Goal: Information Seeking & Learning: Learn about a topic

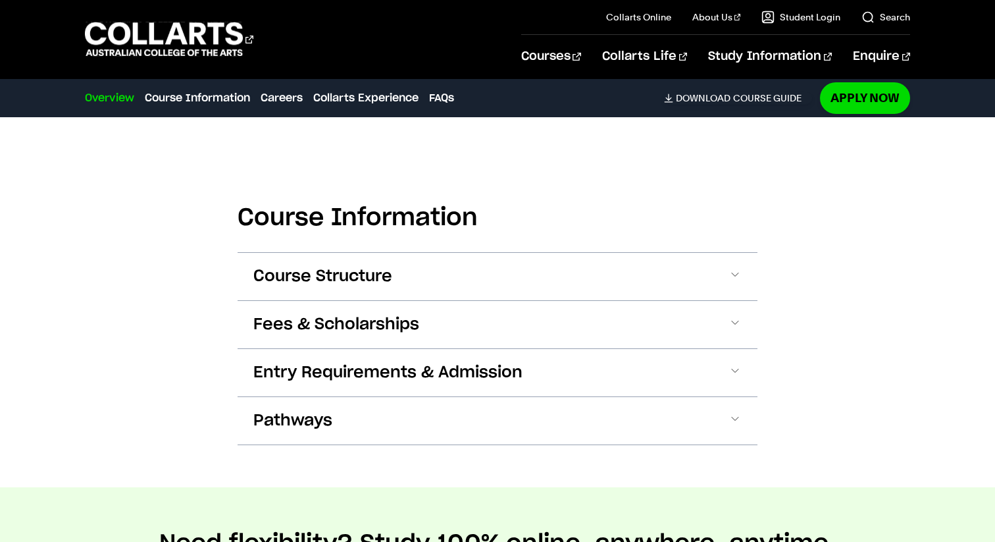
scroll to position [1320, 0]
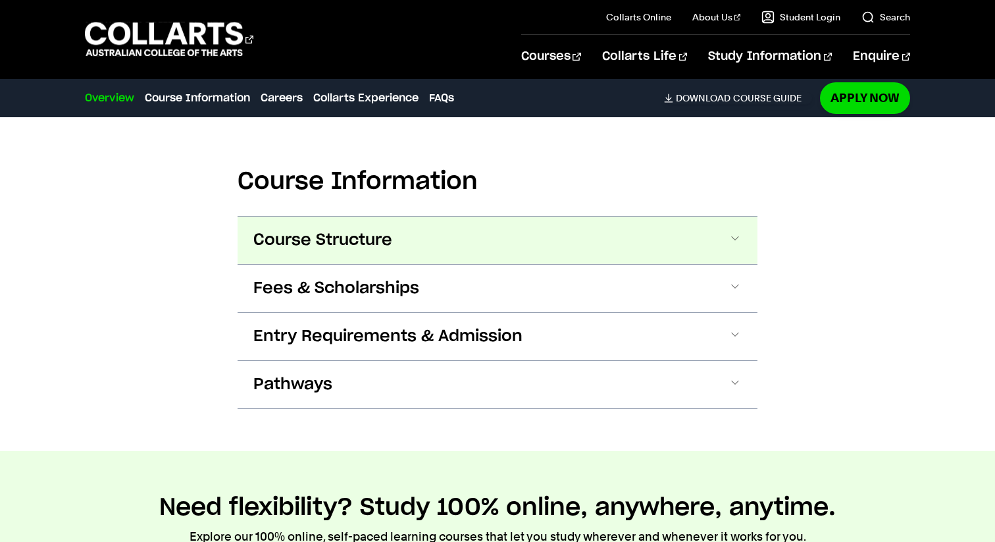
click at [0, 0] on button "Course Structure" at bounding box center [0, 0] width 0 height 0
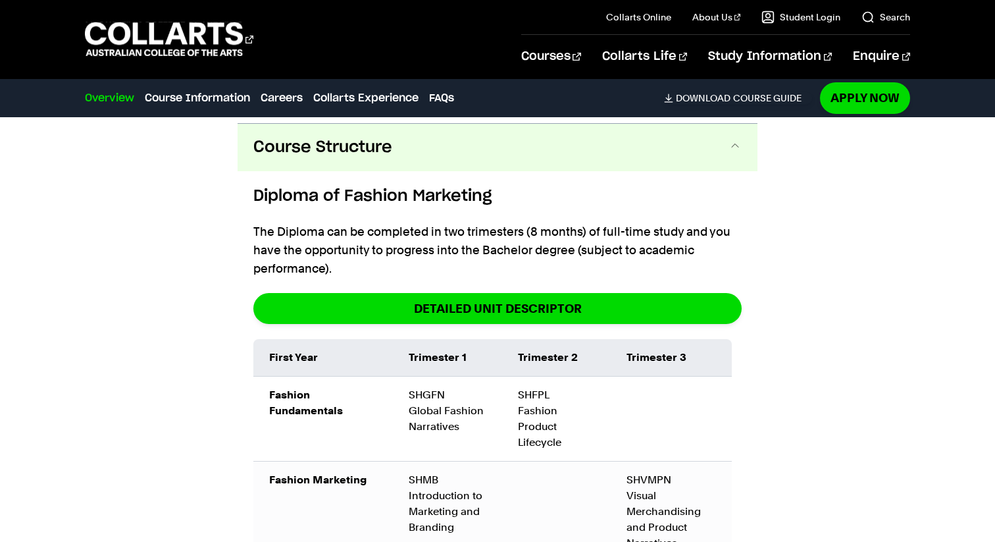
scroll to position [1417, 0]
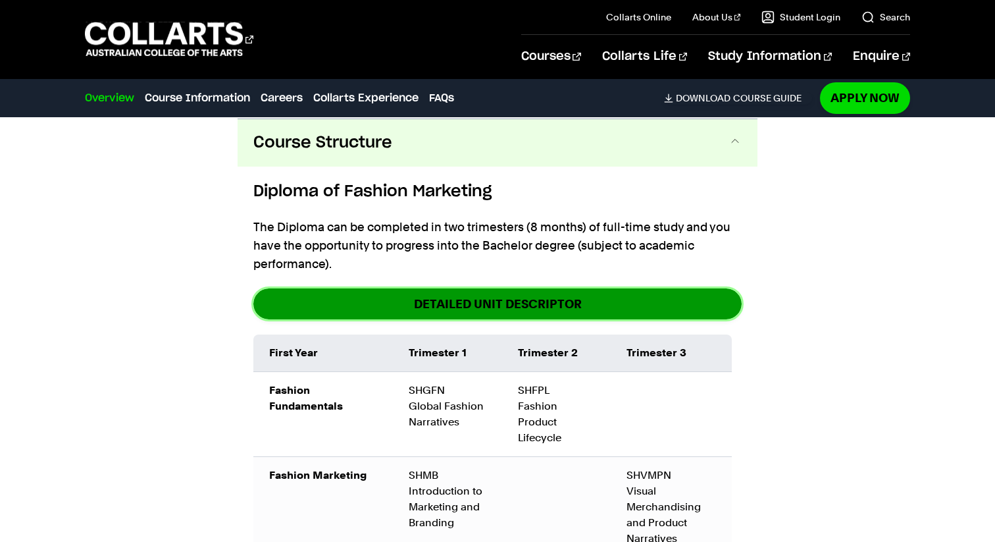
click at [344, 295] on link "DETAILED UNIT DESCRIPTOR" at bounding box center [497, 303] width 488 height 31
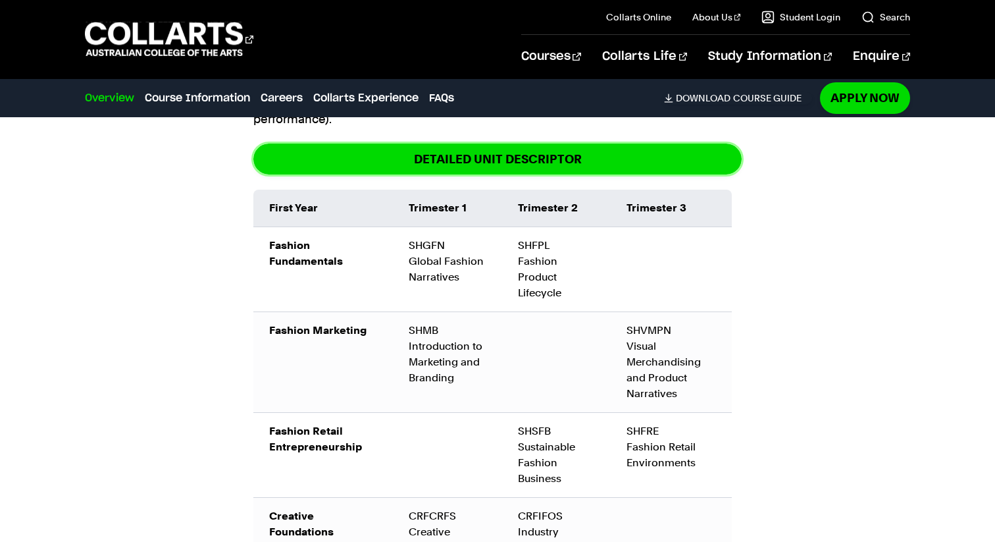
scroll to position [1563, 0]
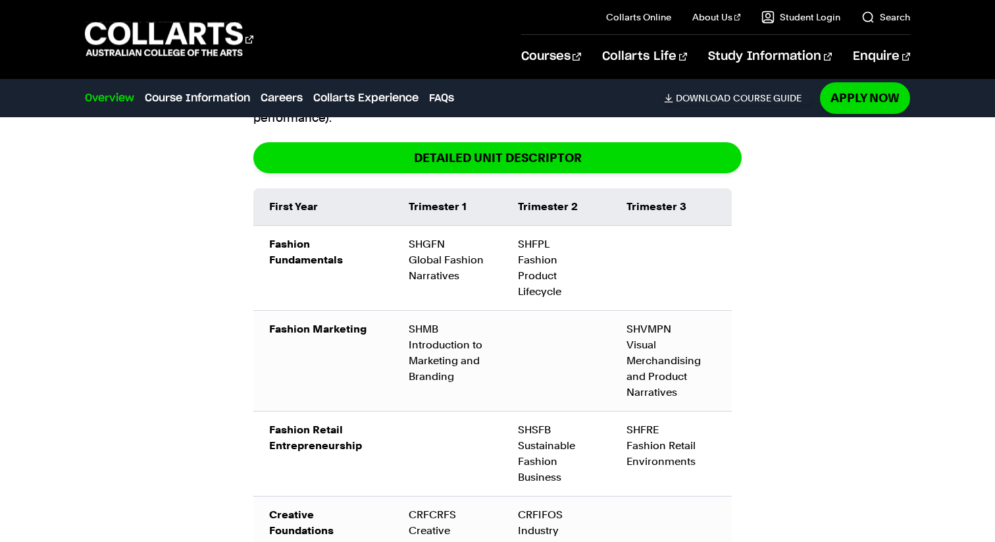
click at [429, 241] on td "SHGFN Global Fashion Narratives" at bounding box center [447, 267] width 109 height 85
copy td "SHGFN"
click at [441, 271] on td "SHGFN Global Fashion Narratives" at bounding box center [447, 267] width 109 height 85
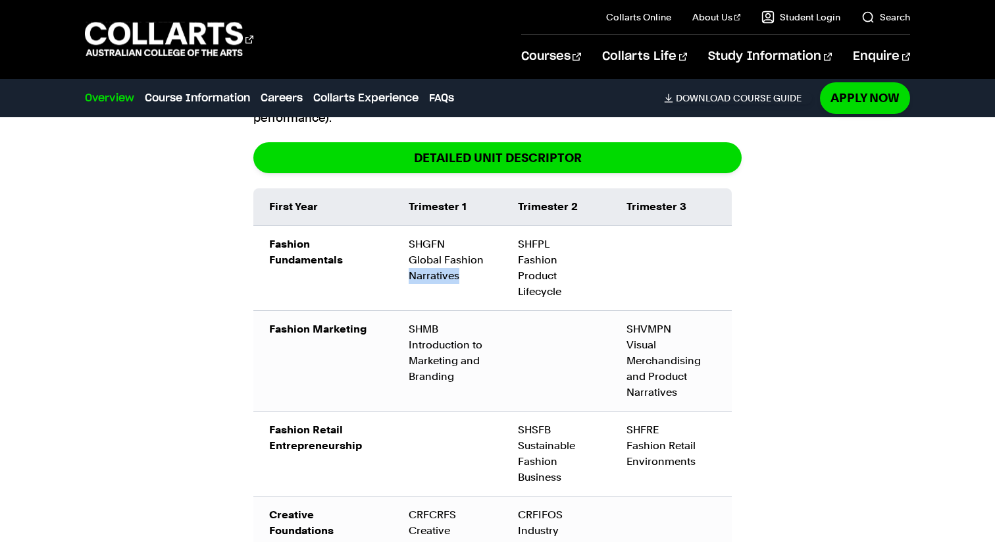
click at [441, 271] on td "SHGFN Global Fashion Narratives" at bounding box center [447, 267] width 109 height 85
copy tr "Global Fashion Narratives"
